Goal: Task Accomplishment & Management: Complete application form

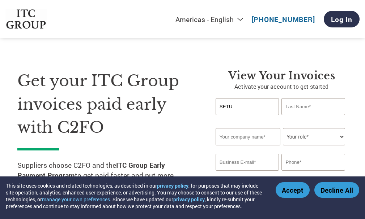
click at [300, 107] on input "text" at bounding box center [312, 106] width 63 height 17
click at [245, 114] on input "SETU" at bounding box center [246, 106] width 63 height 17
type input "[PERSON_NAME]"
click at [312, 108] on input "text" at bounding box center [312, 106] width 63 height 17
type input "SIL"
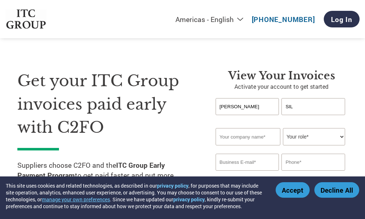
click at [240, 136] on input "text" at bounding box center [247, 136] width 65 height 17
click at [341, 138] on select "Your role* CFO Controller Credit Manager Finance Director Treasurer CEO Preside…" at bounding box center [314, 136] width 62 height 17
click at [269, 134] on input "SETU ADVERTISIGN" at bounding box center [247, 136] width 65 height 17
type input "SETU ADVERTISING"
click at [339, 132] on select "Your role* CFO Controller Credit Manager Finance Director Treasurer CEO Preside…" at bounding box center [314, 136] width 62 height 17
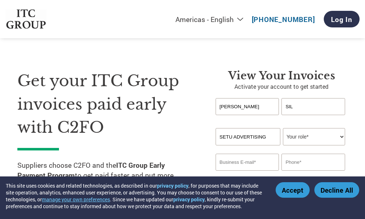
select select "OWNER_FOUNDER"
click at [283, 128] on select "Your role* CFO Controller Credit Manager Finance Director Treasurer CEO Preside…" at bounding box center [314, 136] width 62 height 17
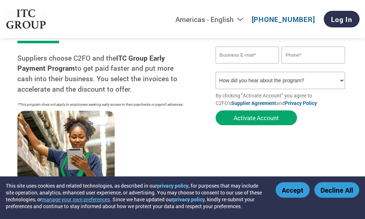
scroll to position [108, 0]
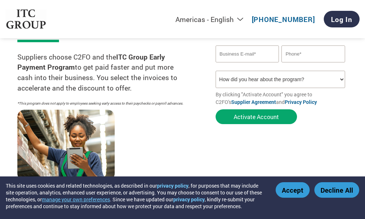
click at [247, 56] on input "email" at bounding box center [246, 54] width 63 height 17
type input "S"
click at [234, 53] on input "[DOMAIN_NAME][EMAIL_ADDRESS][DOMAIN_NAME]" at bounding box center [246, 54] width 63 height 17
type input "[DOMAIN_NAME][EMAIL_ADDRESS][DOMAIN_NAME]"
click at [307, 56] on input "text" at bounding box center [312, 54] width 63 height 17
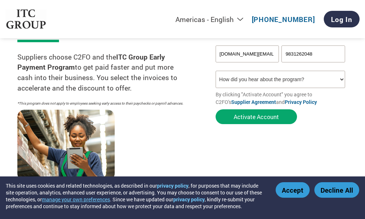
type input "9831262048"
click at [340, 81] on select "How did you hear about the program? Received a letter Email Social Media Online…" at bounding box center [279, 79] width 129 height 17
select select "Email"
click at [215, 71] on select "How did you hear about the program? Received a letter Email Social Media Online…" at bounding box center [279, 79] width 129 height 17
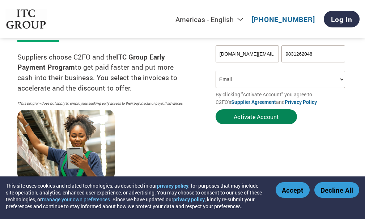
click at [263, 115] on button "Activate Account" at bounding box center [255, 117] width 81 height 15
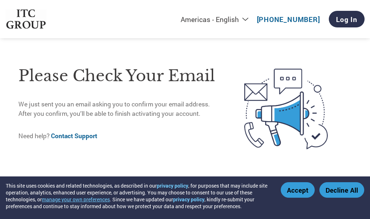
click at [339, 82] on img at bounding box center [285, 110] width 131 height 102
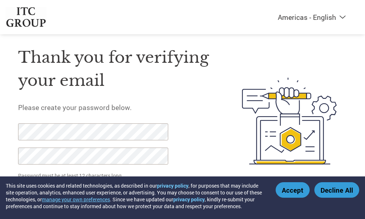
scroll to position [17, 0]
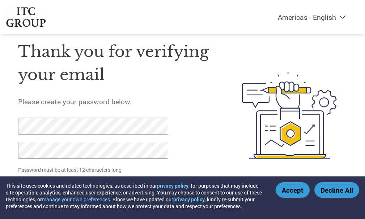
click at [295, 185] on button "Accept" at bounding box center [292, 191] width 34 height 16
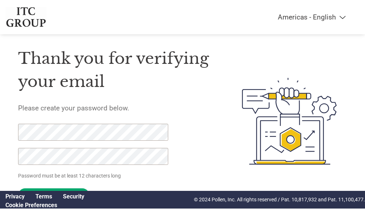
scroll to position [16, 0]
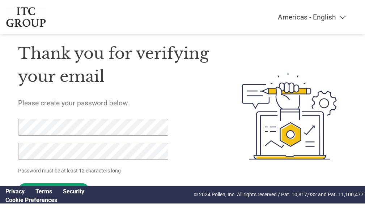
click at [173, 186] on form "Password must be at least 12 characters long Set Password Need help? Contact Su…" at bounding box center [97, 160] width 158 height 82
click at [51, 184] on input "Set Password" at bounding box center [53, 191] width 71 height 14
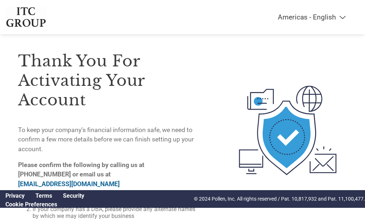
scroll to position [0, 0]
